Goal: Task Accomplishment & Management: Manage account settings

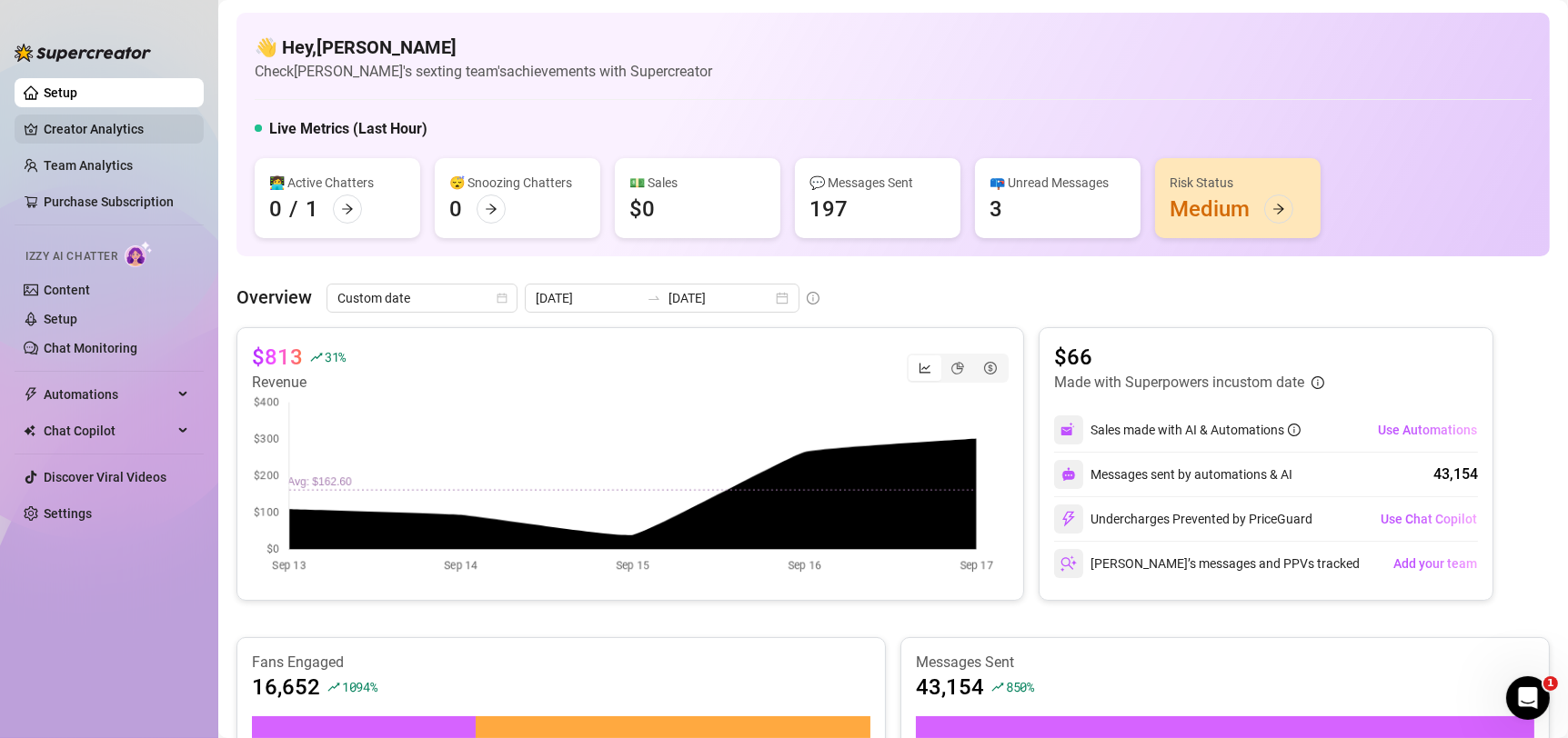
click at [180, 122] on link "Creator Analytics" at bounding box center [117, 129] width 146 height 29
click at [77, 100] on link "Setup" at bounding box center [61, 93] width 34 height 15
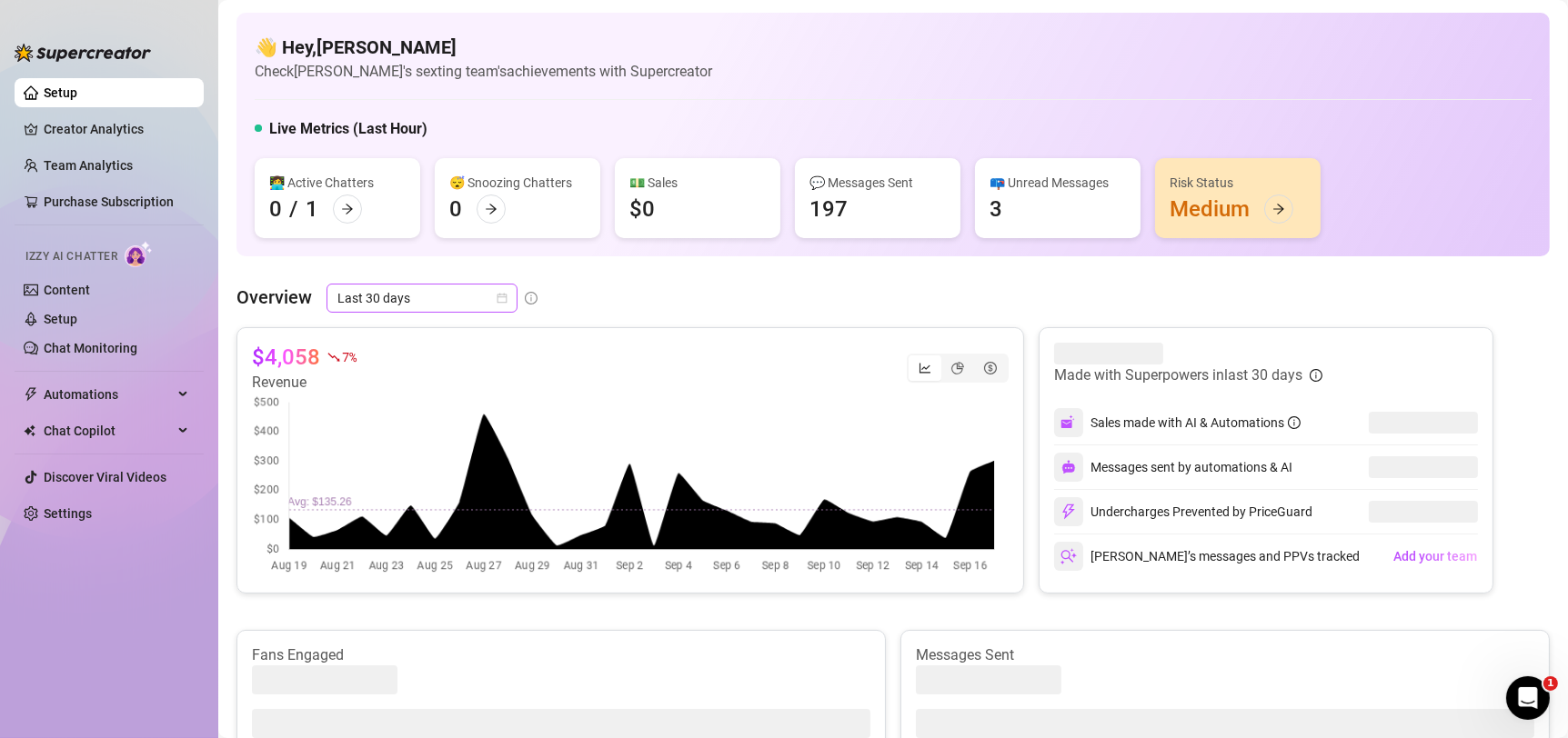
click at [486, 305] on span "Last 30 days" at bounding box center [421, 298] width 169 height 27
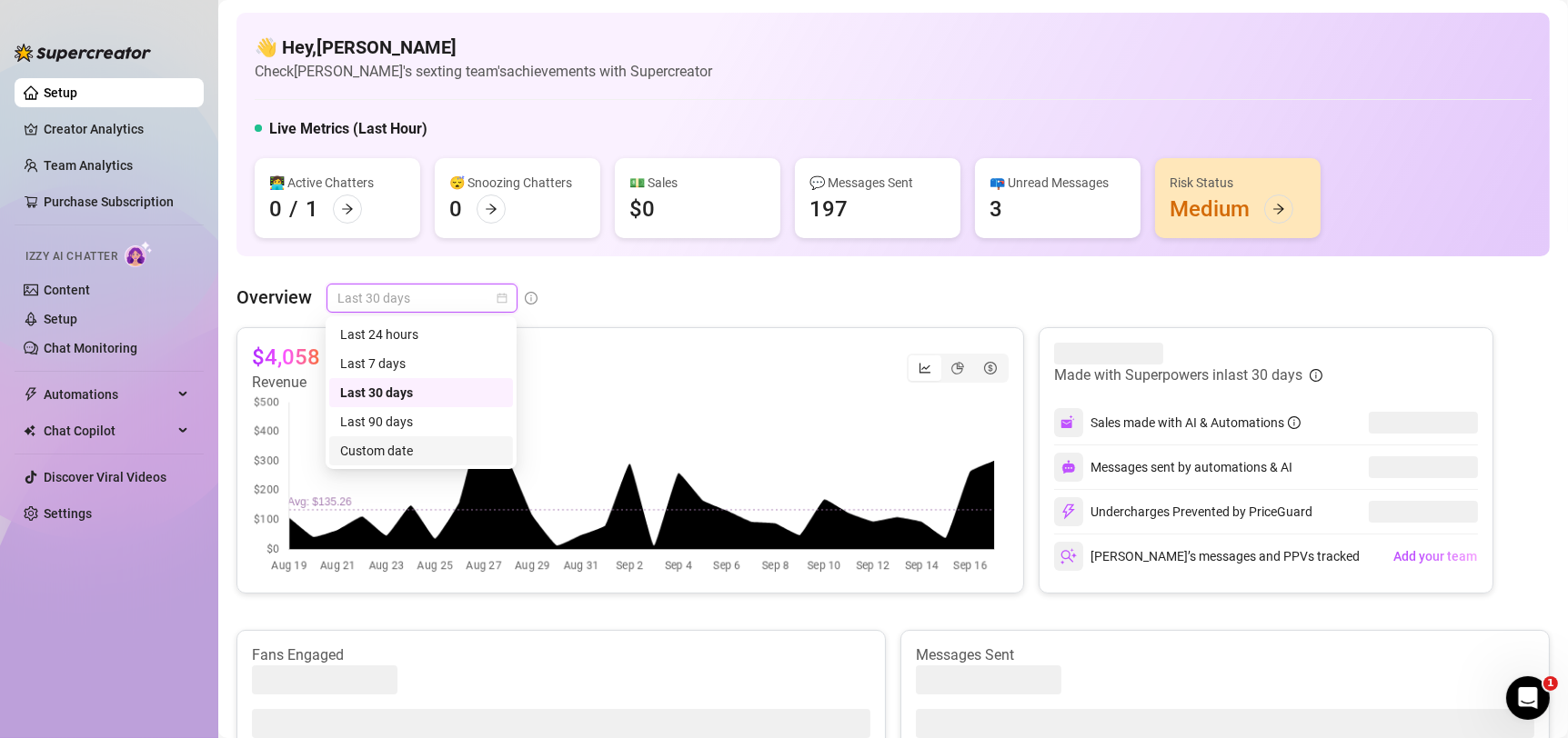
click at [448, 461] on div "Custom date" at bounding box center [421, 450] width 184 height 29
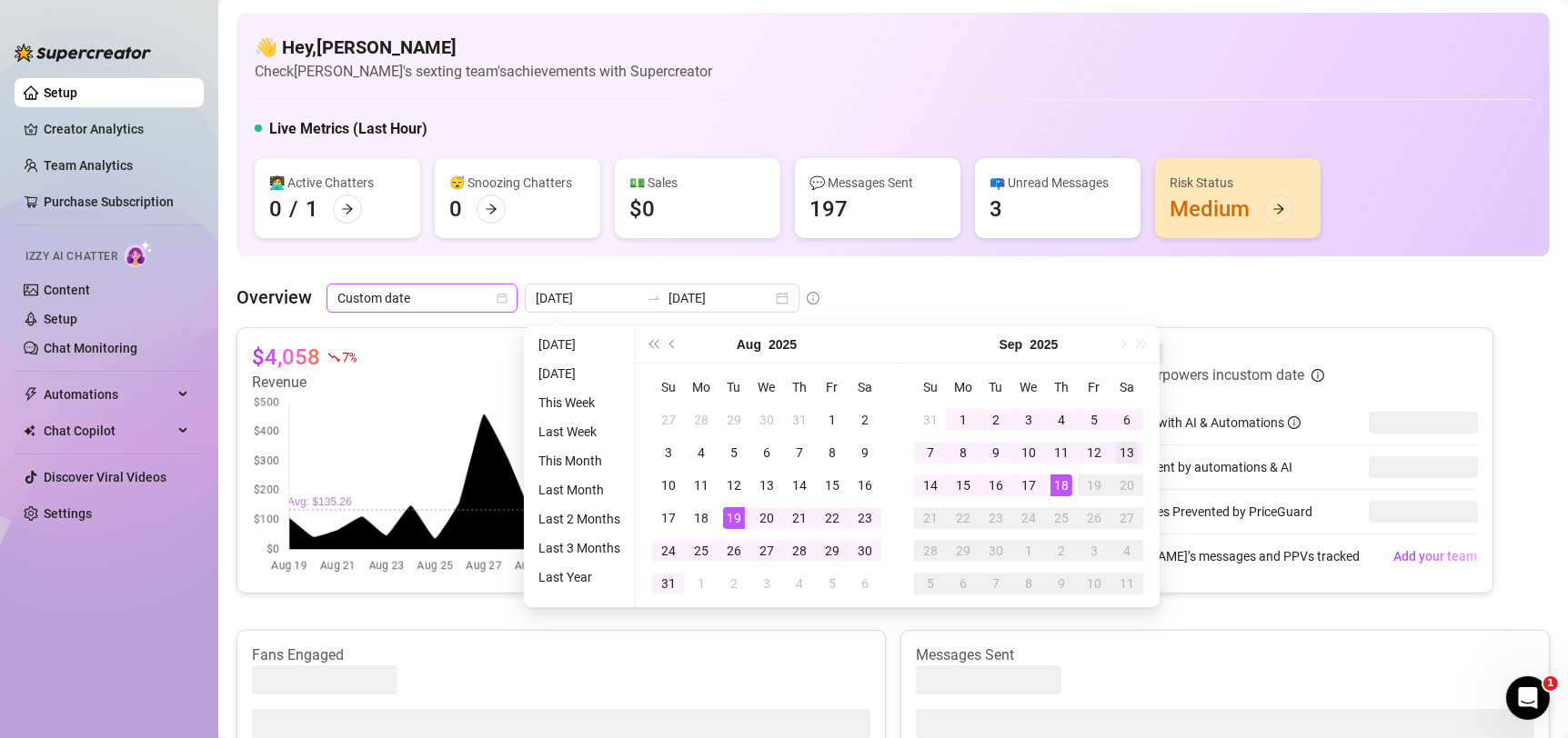
type input "[DATE]"
click at [1130, 455] on div "13" at bounding box center [1127, 453] width 22 height 22
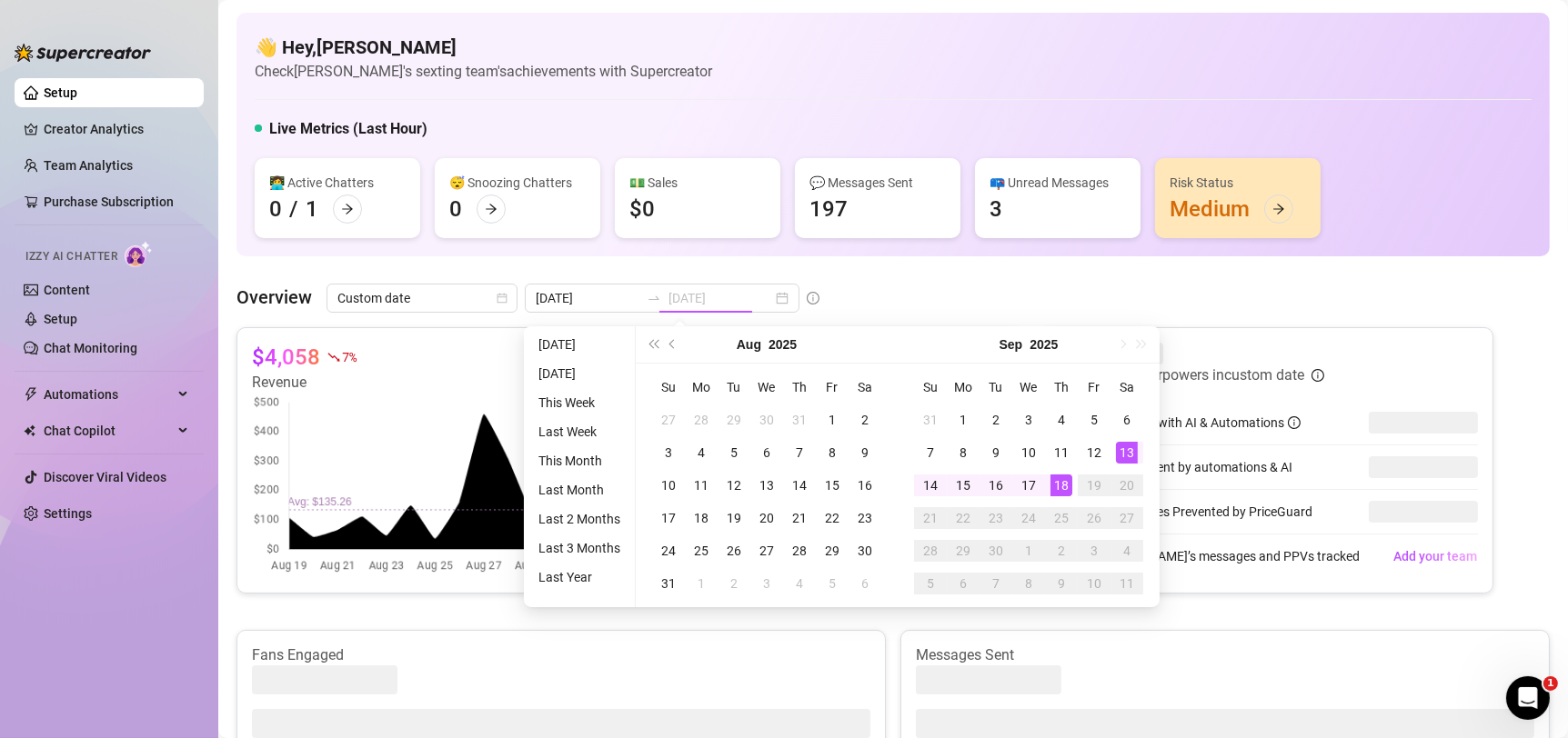
click at [1062, 491] on div "18" at bounding box center [1062, 485] width 22 height 22
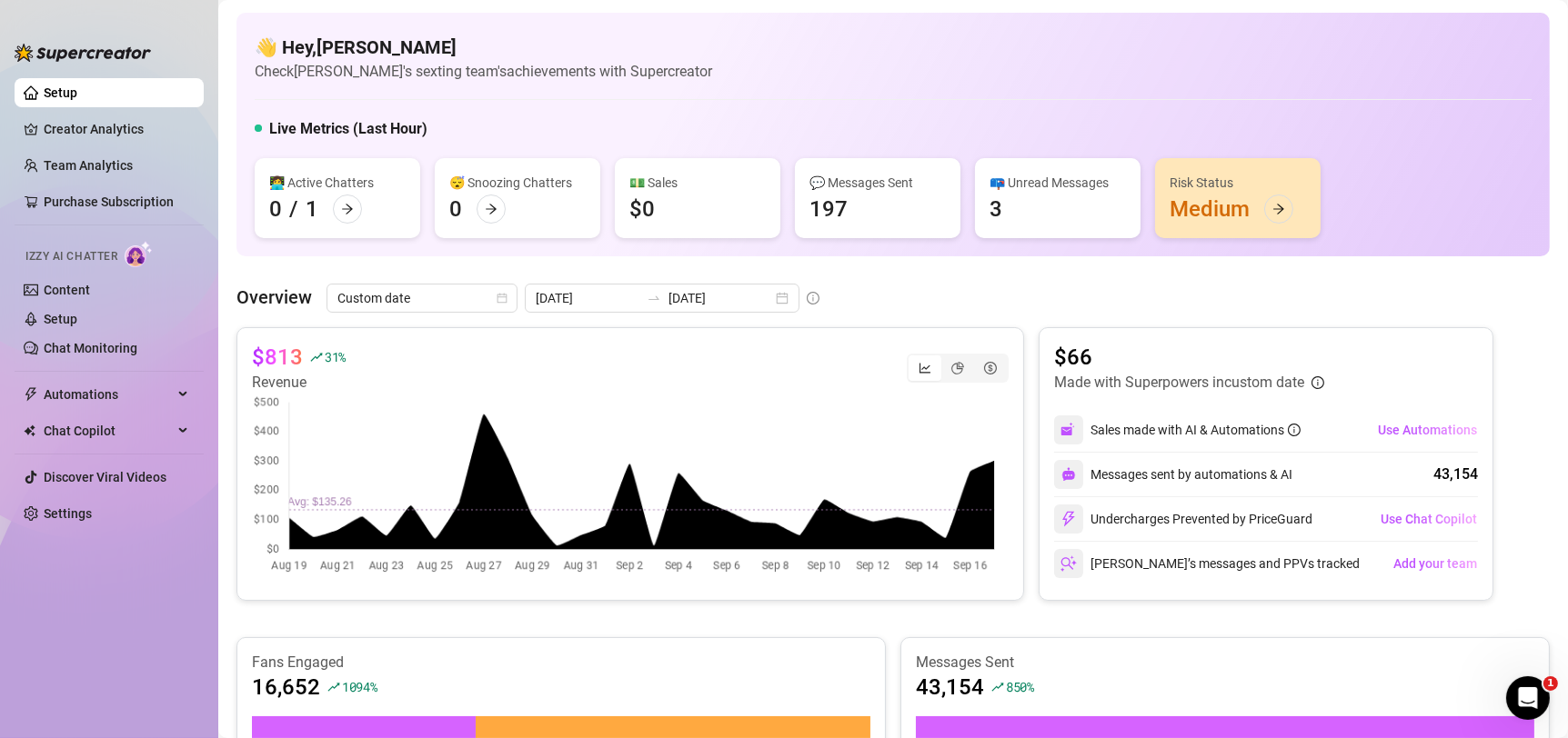
click at [1093, 325] on div "Overview Custom date [DATE] [DATE] $813 31 % Revenue $66 Made with Superpowers …" at bounding box center [893, 649] width 1313 height 732
click at [91, 391] on span "Automations" at bounding box center [108, 394] width 129 height 29
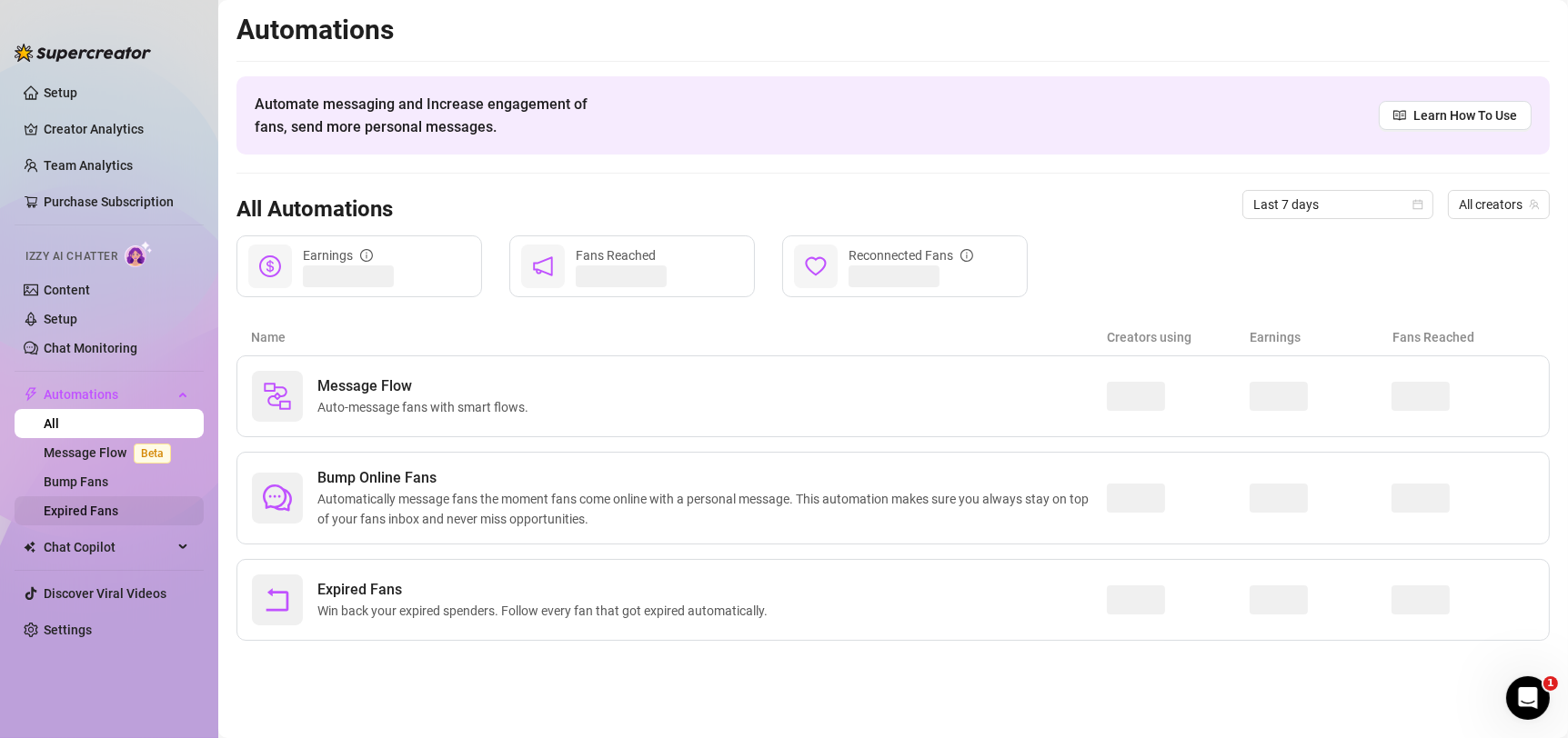
click at [101, 503] on link "Expired Fans" at bounding box center [81, 510] width 75 height 15
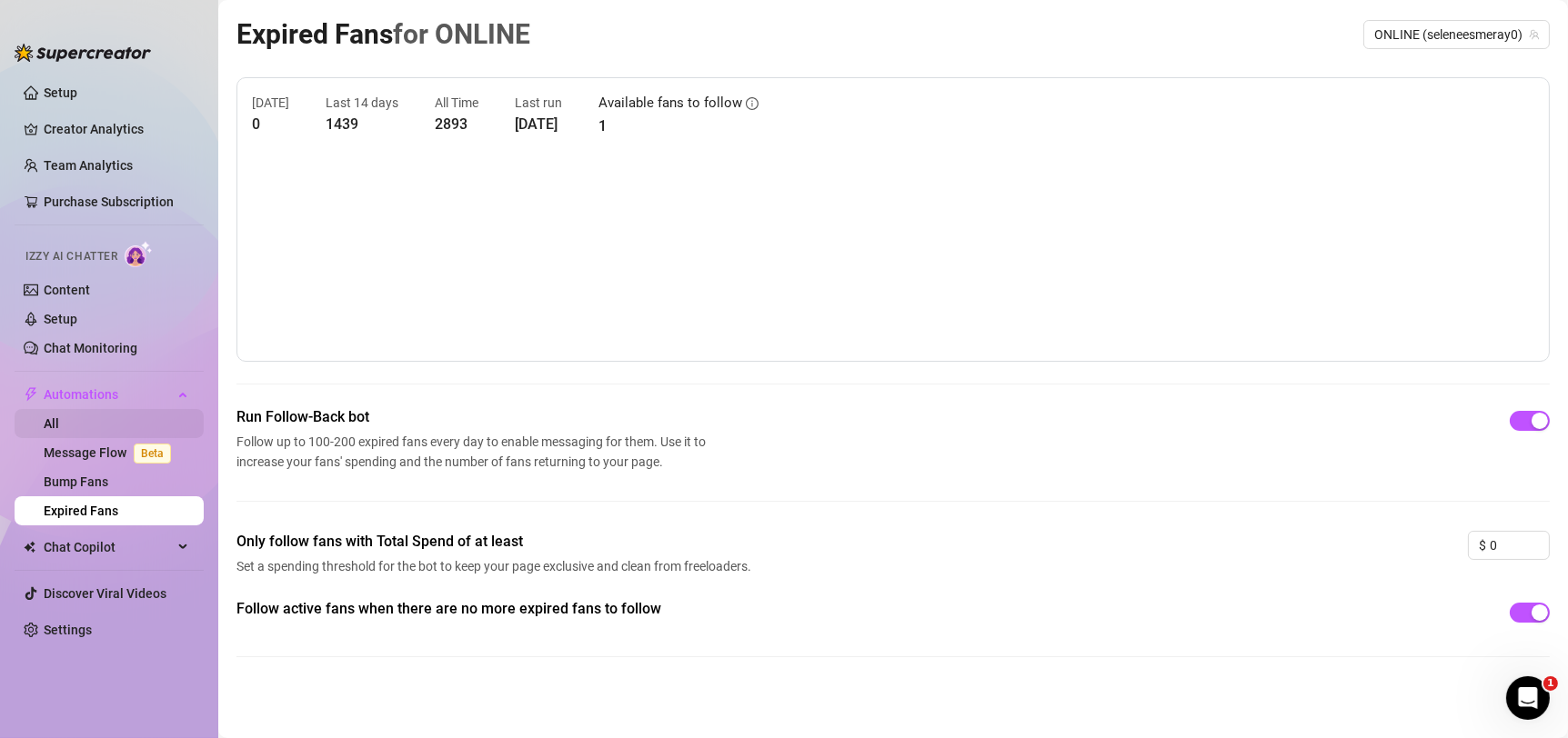
click at [59, 431] on link "All" at bounding box center [51, 423] width 15 height 15
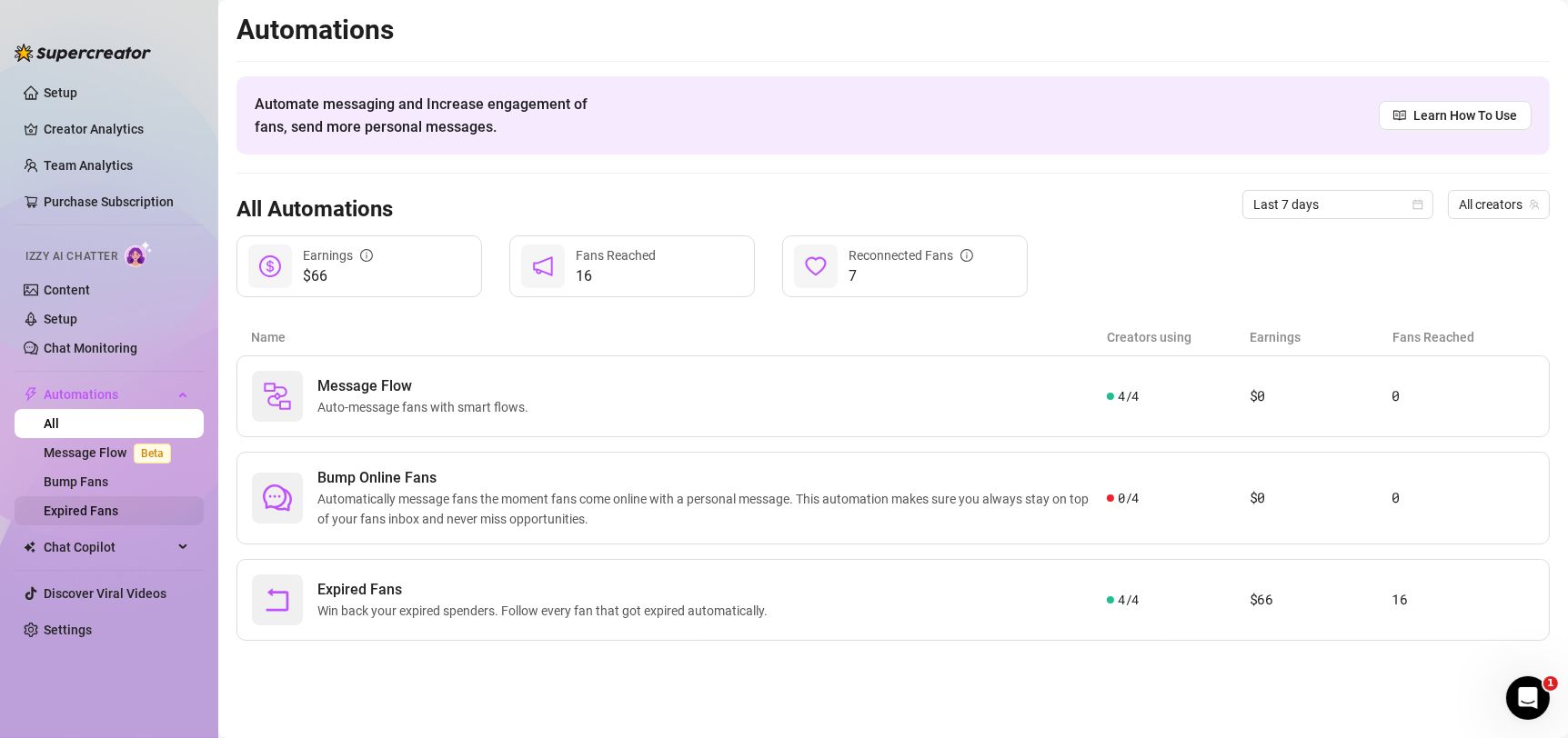
click at [91, 510] on link "Expired Fans" at bounding box center [81, 510] width 75 height 15
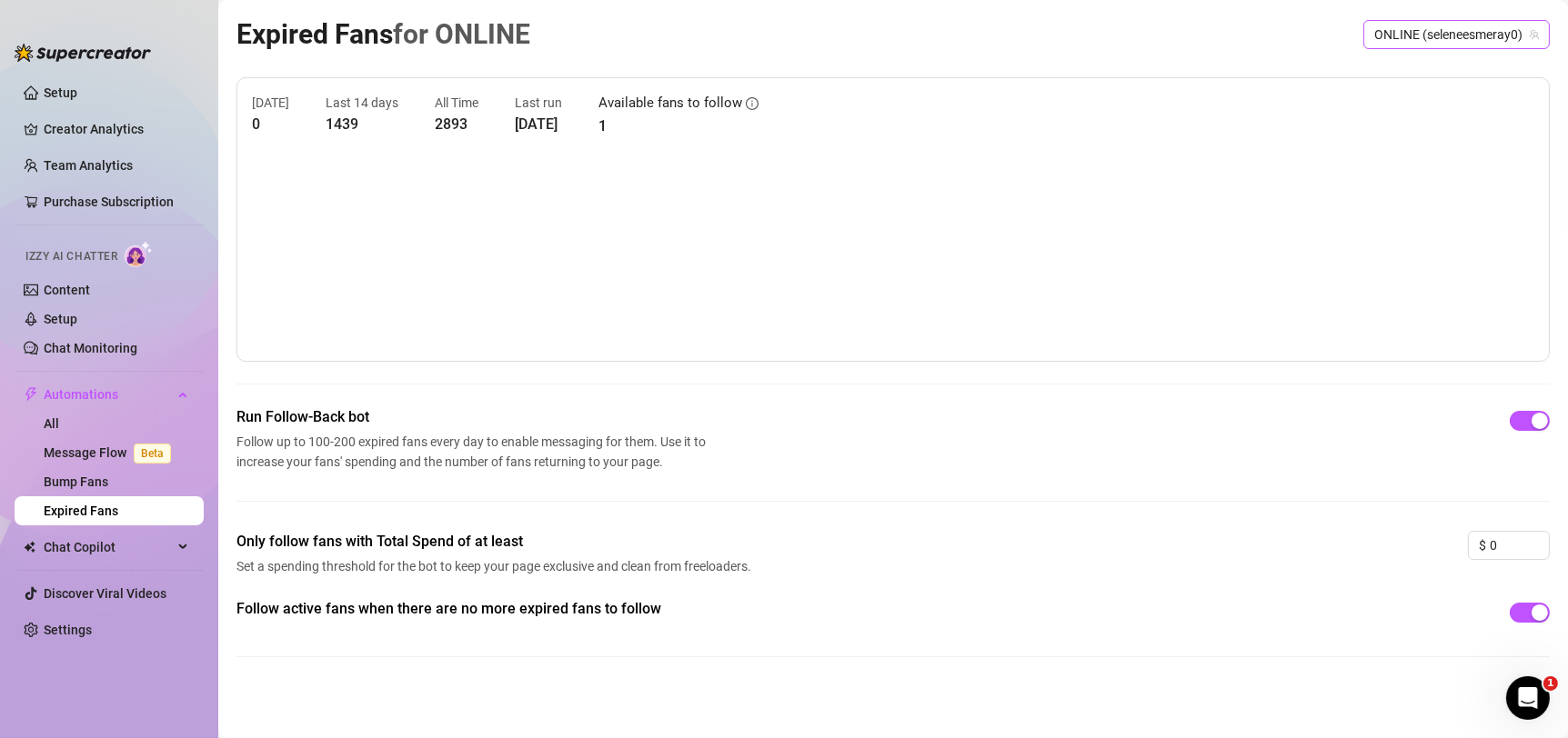
click at [1454, 26] on span "ONLINE (seleneesmeray0)" at bounding box center [1456, 34] width 165 height 27
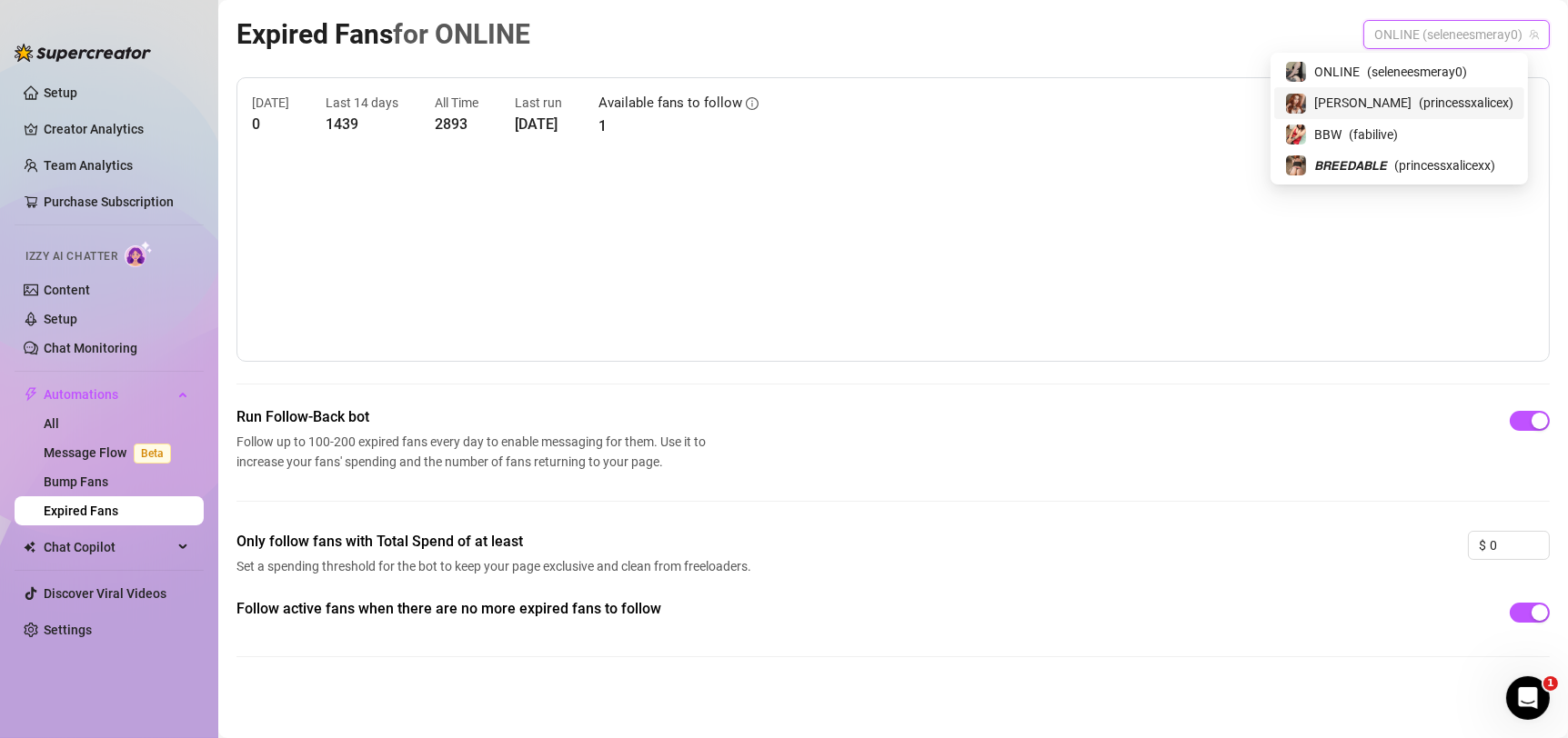
click at [1419, 99] on span "( princessxalicex )" at bounding box center [1466, 103] width 95 height 20
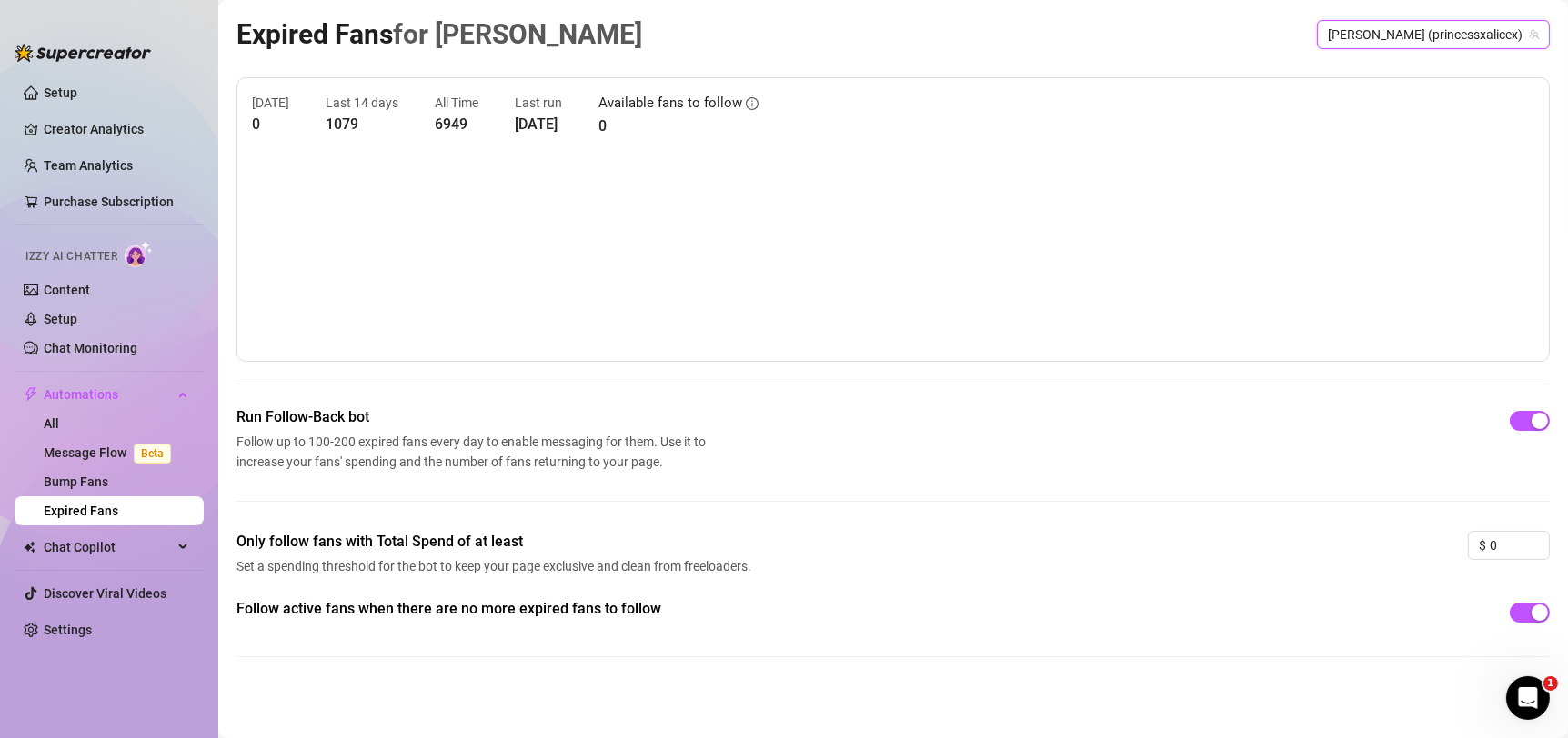
click at [1438, 32] on span "[PERSON_NAME] (princessxalicex)" at bounding box center [1432, 34] width 211 height 27
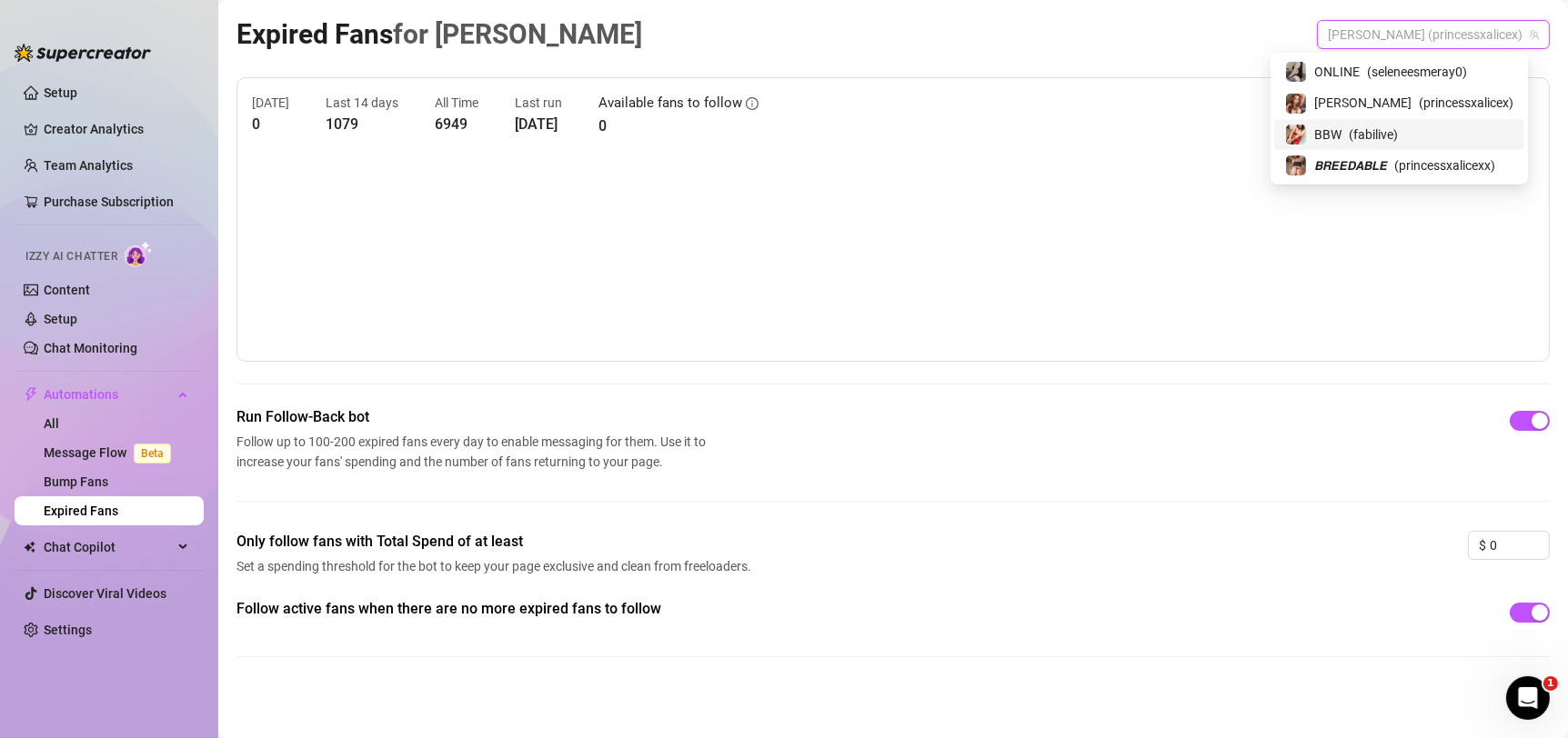
click at [1398, 127] on span "( fabilive )" at bounding box center [1372, 135] width 49 height 20
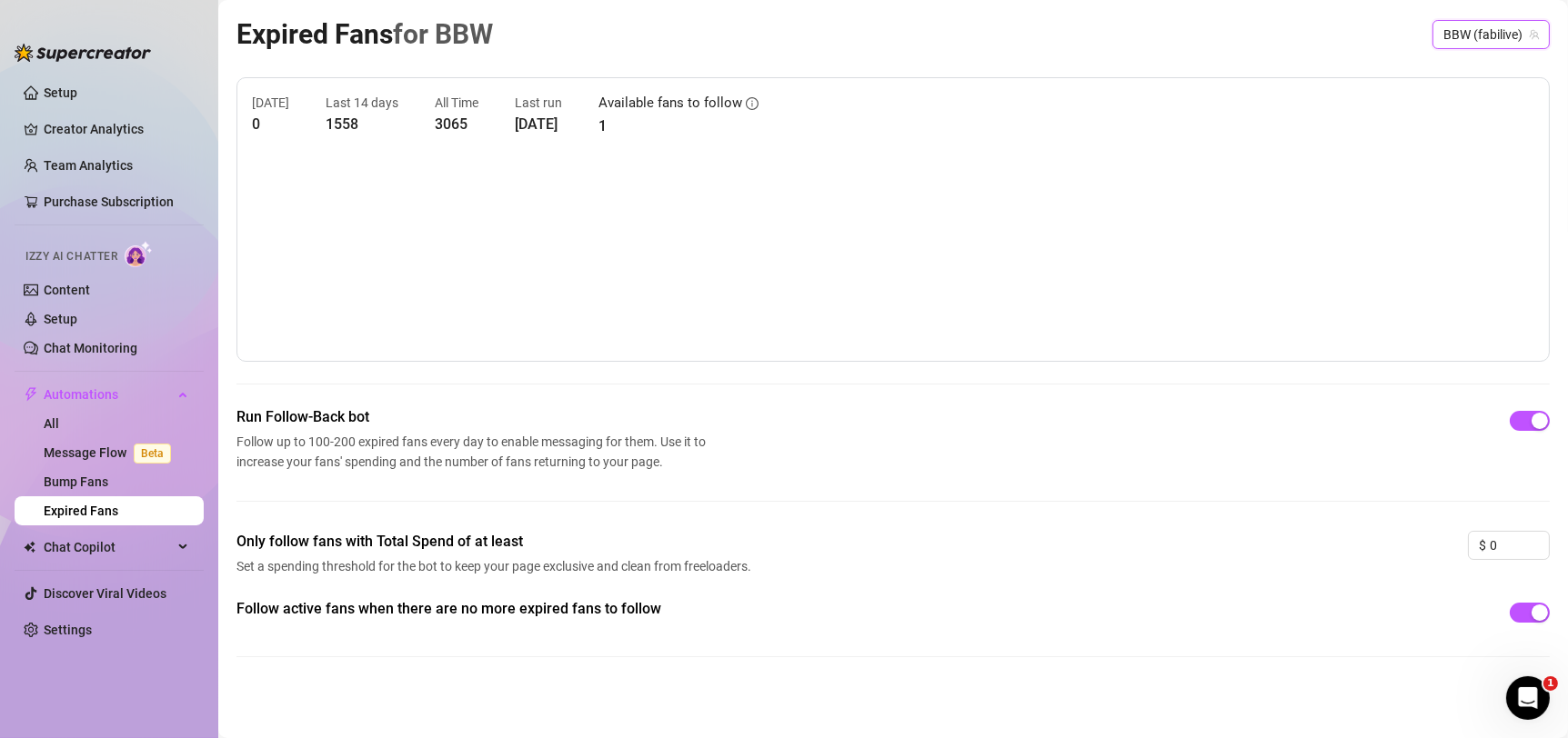
click at [1473, 43] on span "BBW (fabilive)" at bounding box center [1491, 34] width 96 height 27
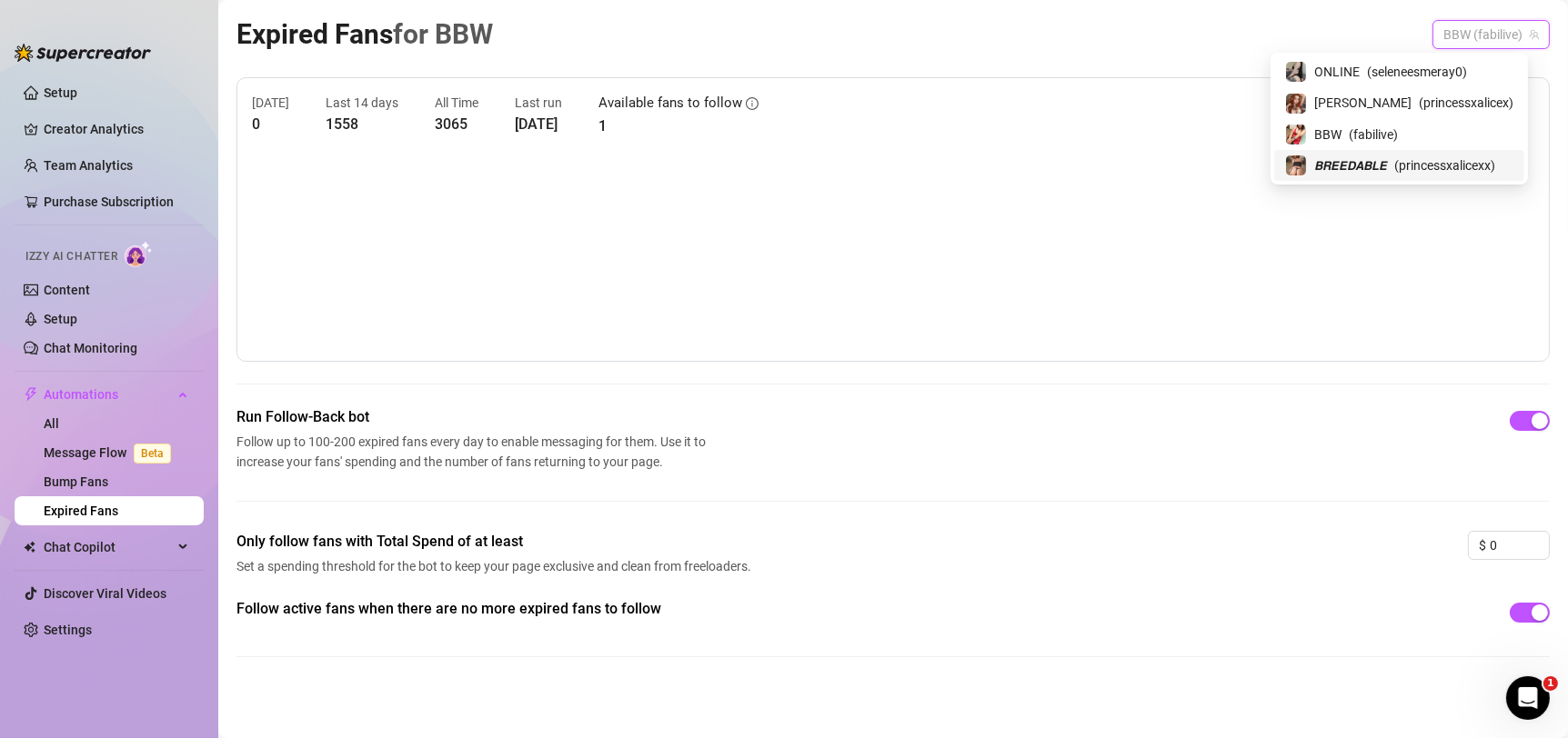
click at [1439, 161] on span "( princessxalicexx )" at bounding box center [1444, 166] width 101 height 20
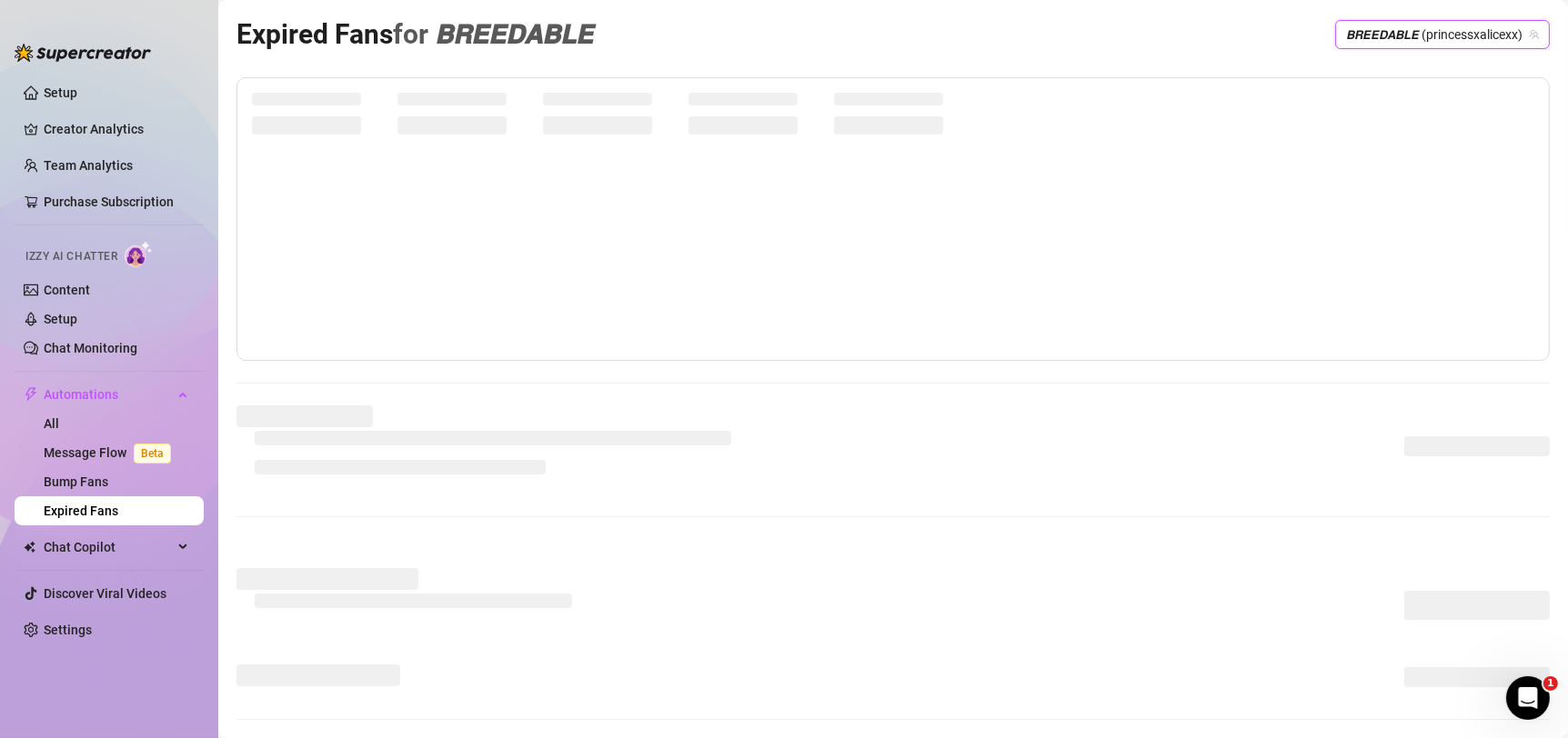
click at [1175, 28] on div "Expired Fans for 𝘽𝙍𝙀𝙀𝘿𝘼𝘽𝙇𝙀 𝘽𝙍𝙀𝙀𝘿𝘼𝘽𝙇𝙀 (princessxalicexx) 𝘽𝙍𝙀𝙀𝘿𝘼𝘽𝙇𝙀 (princessxali…" at bounding box center [893, 34] width 1313 height 43
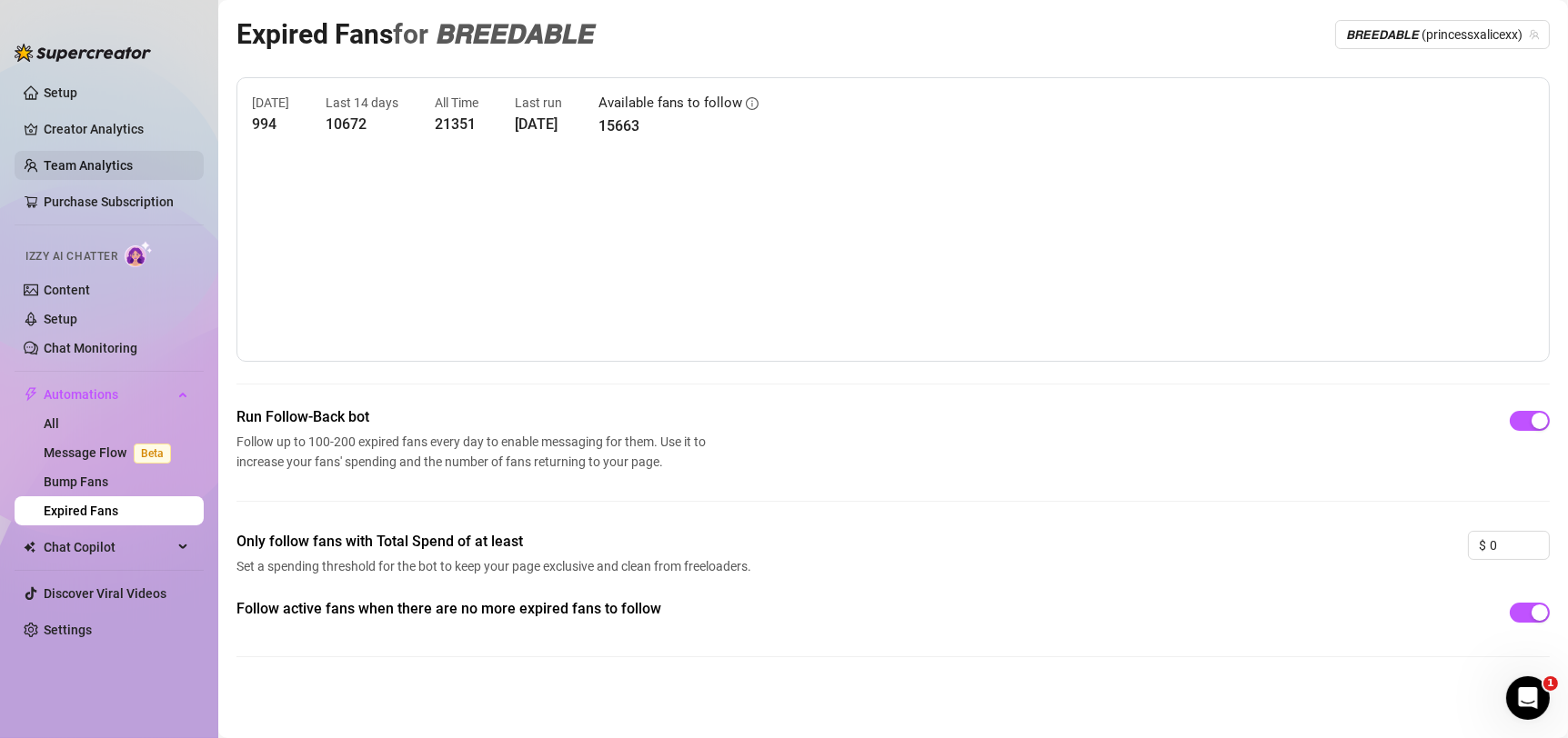
click at [132, 389] on span "Automations" at bounding box center [108, 394] width 129 height 29
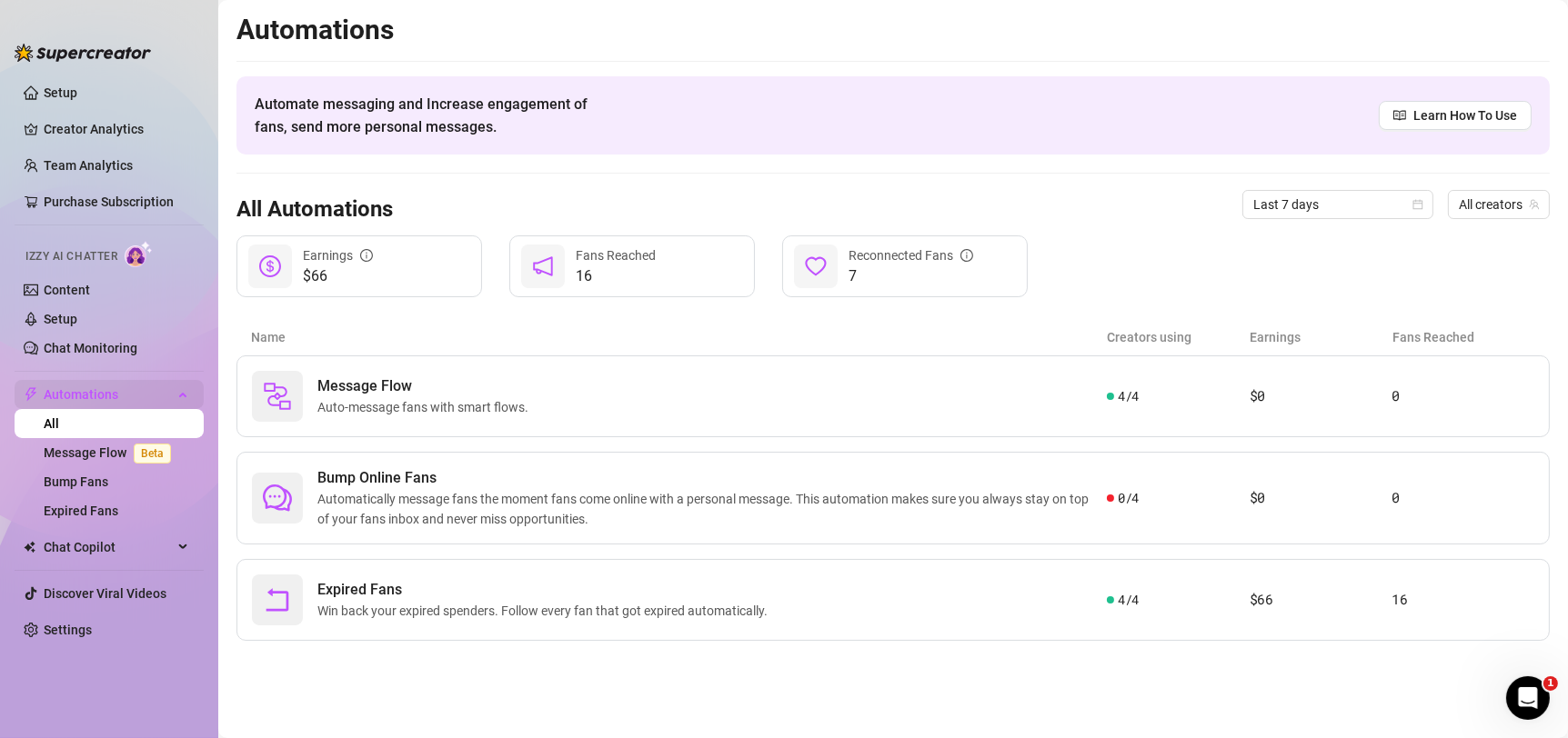
click at [115, 388] on span "Automations" at bounding box center [108, 394] width 129 height 29
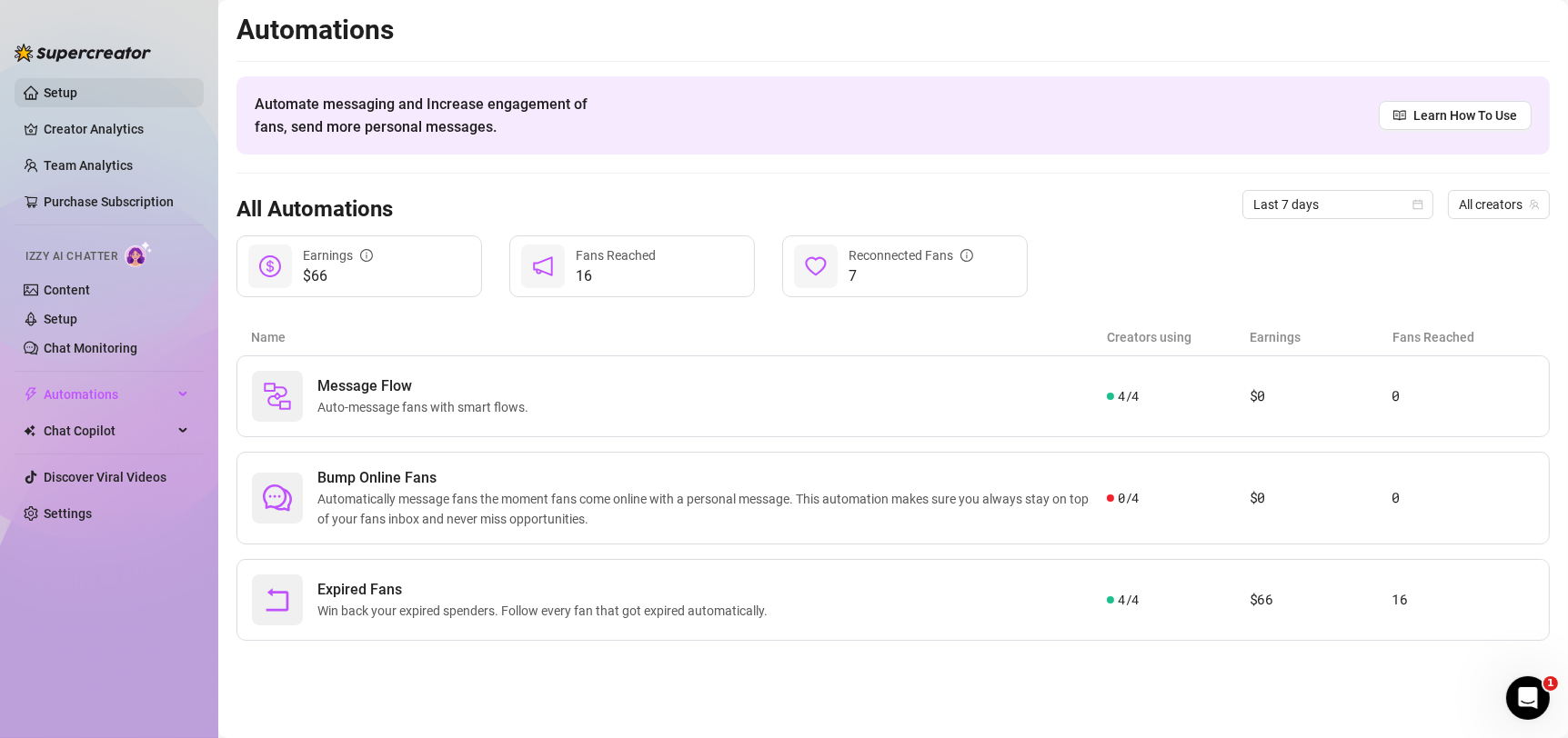
click at [77, 86] on link "Setup" at bounding box center [61, 93] width 34 height 15
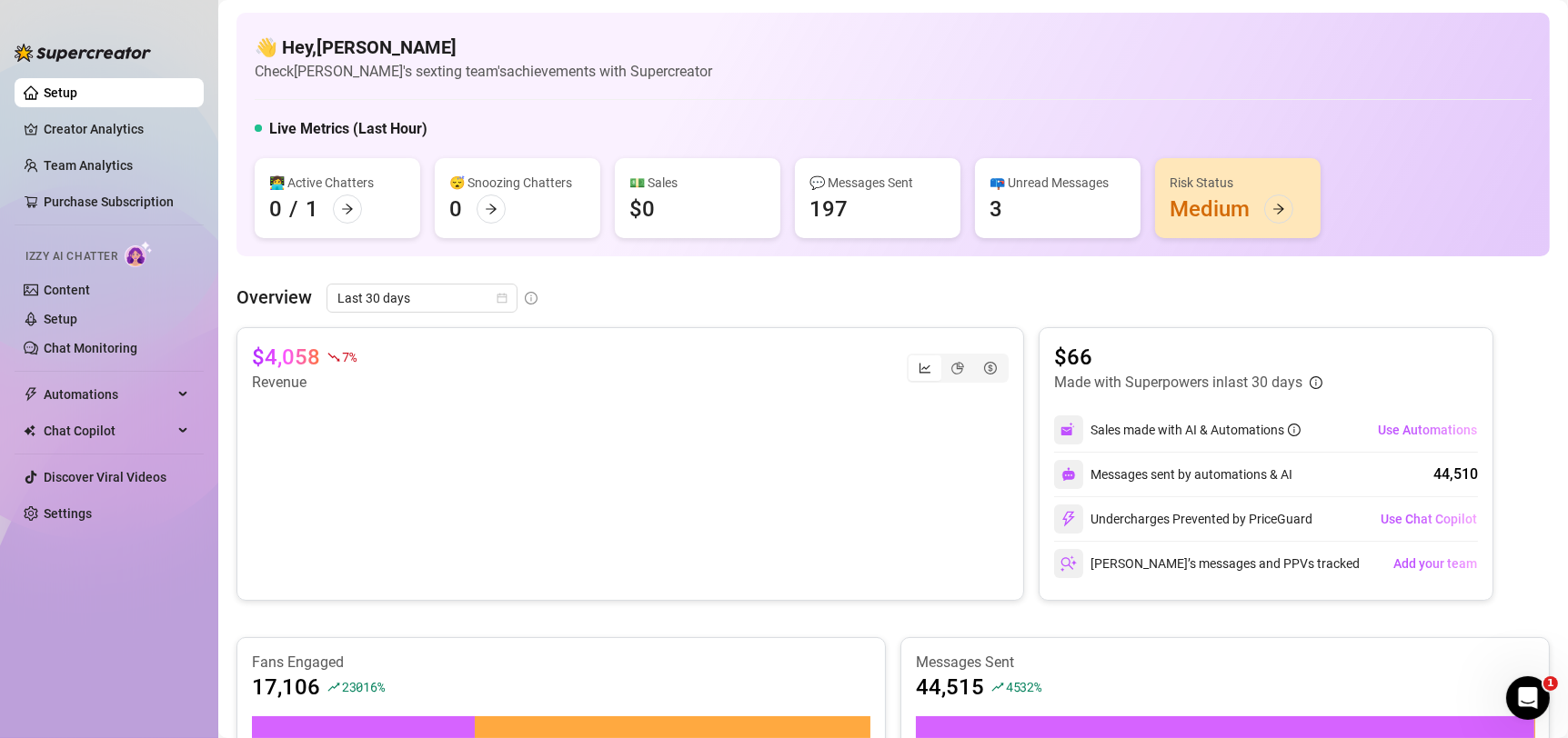
click at [1420, 190] on div "👩‍💻 Active Chatters 0 / 1 😴 Snoozing Chatters 0 💵 Sales $0 💬 Messages Sent 197 …" at bounding box center [893, 198] width 1276 height 80
drag, startPoint x: 1410, startPoint y: 479, endPoint x: 1482, endPoint y: 481, distance: 72.0
click at [1482, 481] on div "$4,058 7 % Revenue $66 Made with Superpowers in last 30 days Sales made with AI…" at bounding box center [893, 464] width 1313 height 274
click at [1490, 481] on div "$4,058 7 % Revenue $66 Made with Superpowers in last 30 days Sales made with AI…" at bounding box center [893, 464] width 1313 height 274
